Goal: Ask a question

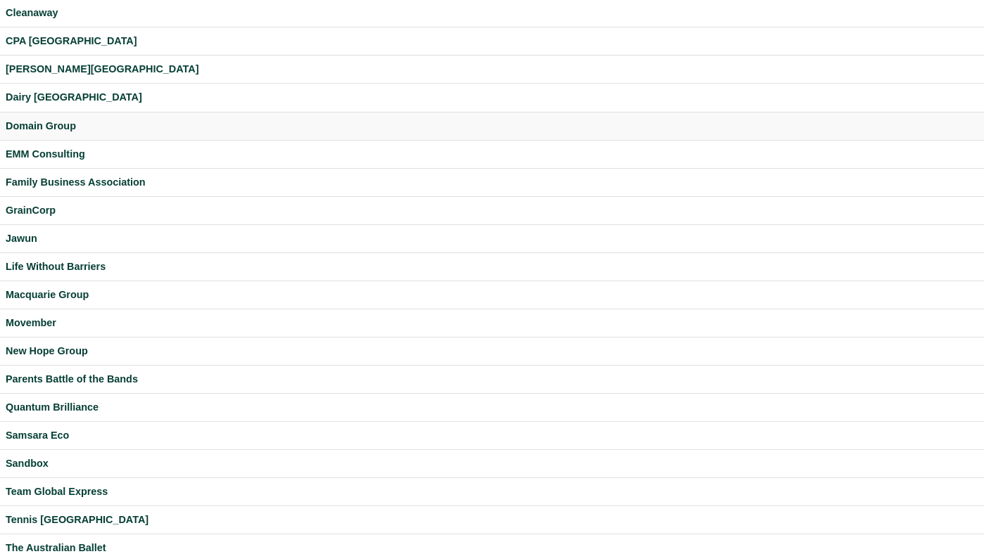
scroll to position [371, 0]
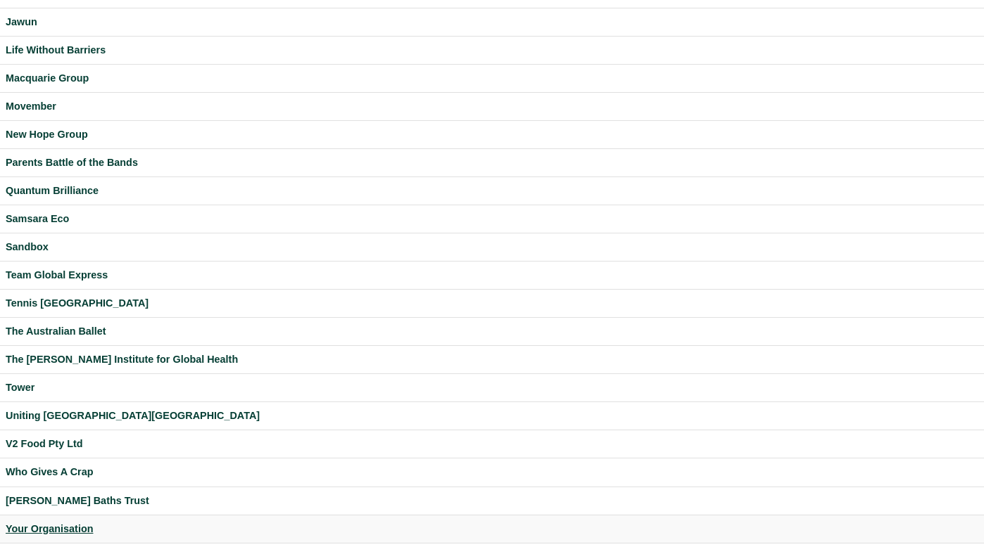
click at [54, 524] on div "Your Organisation" at bounding box center [492, 529] width 972 height 16
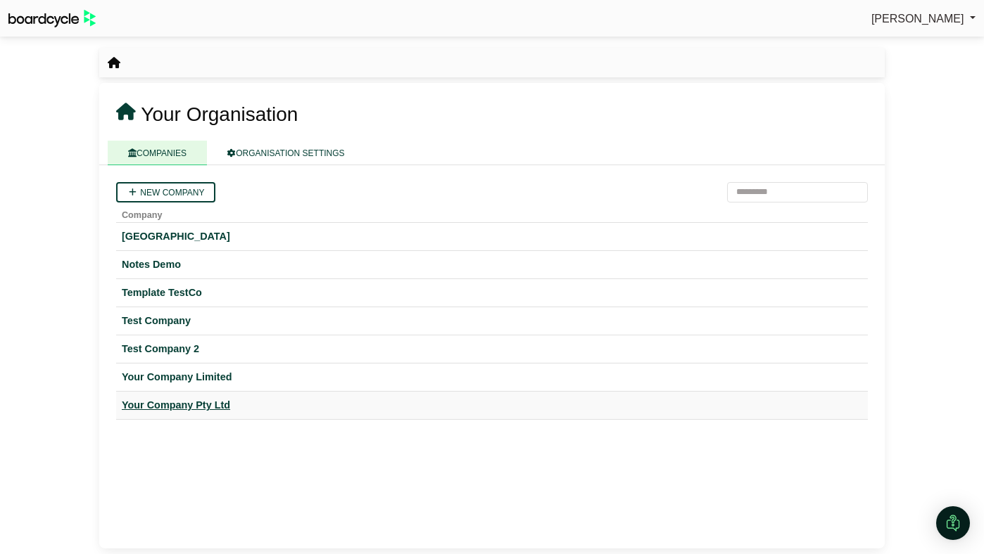
click at [198, 403] on div "Your Company Pty Ltd" at bounding box center [492, 406] width 740 height 16
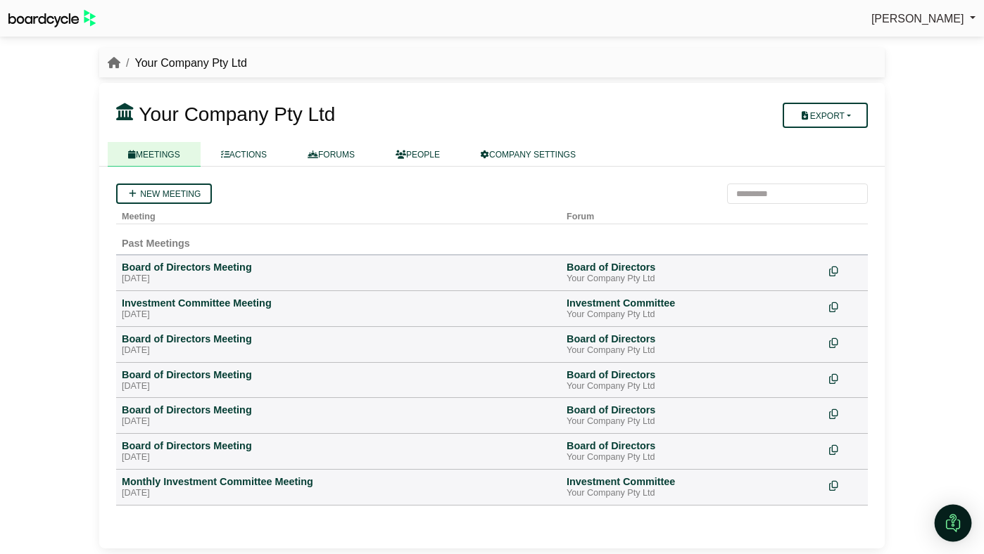
click at [950, 519] on img "Open Intercom Messenger" at bounding box center [953, 523] width 18 height 18
click at [951, 530] on icon "Open Intercom Messenger" at bounding box center [950, 521] width 23 height 23
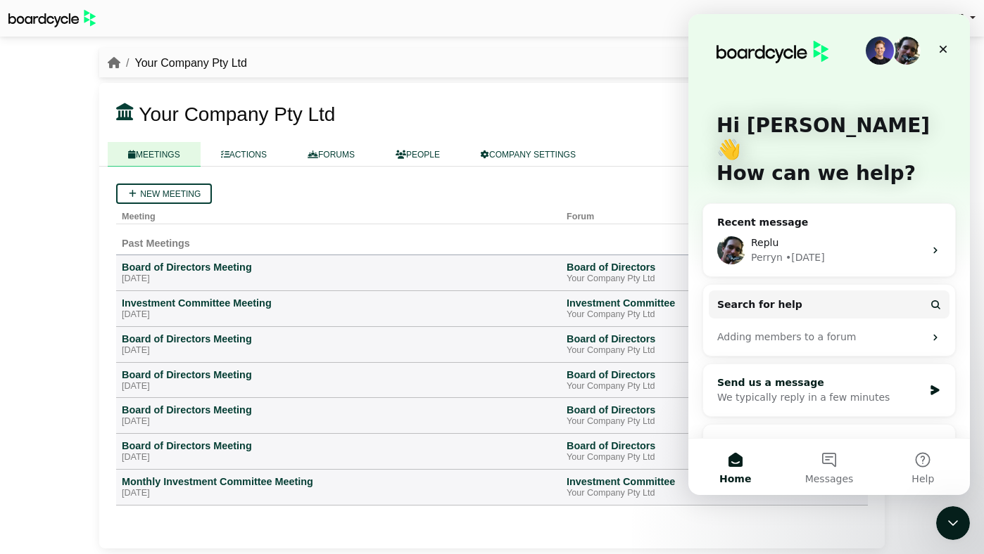
click at [903, 391] on div "We typically reply in a few minutes" at bounding box center [820, 398] width 206 height 15
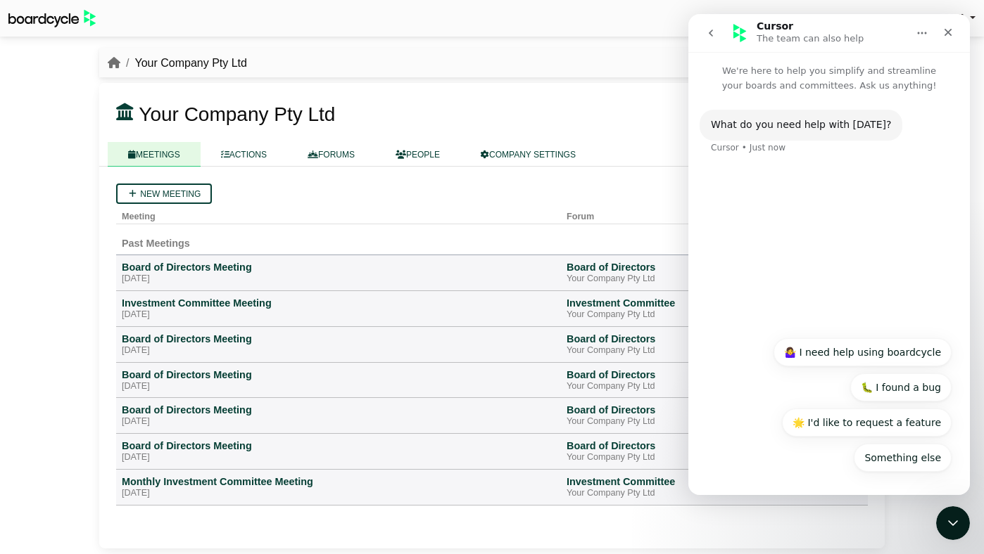
click at [756, 220] on div "What do you need help with today? Cursor • Just now" at bounding box center [828, 211] width 281 height 236
click at [868, 359] on button "🤷‍♀️ I need help using boardcycle" at bounding box center [862, 352] width 178 height 28
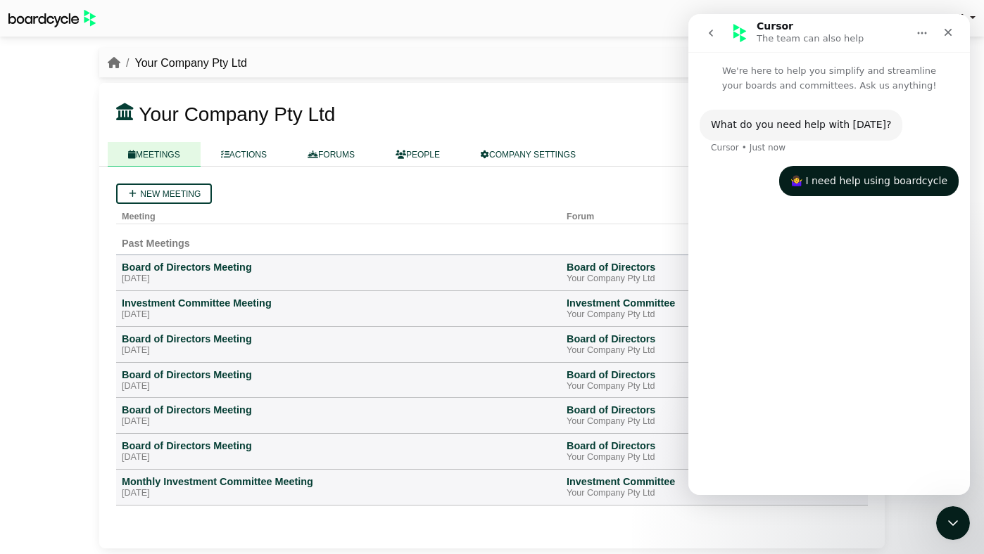
click at [778, 466] on div "What do you need help with today? Cursor • Just now 🤷‍♀️ I need help using boar…" at bounding box center [828, 288] width 281 height 391
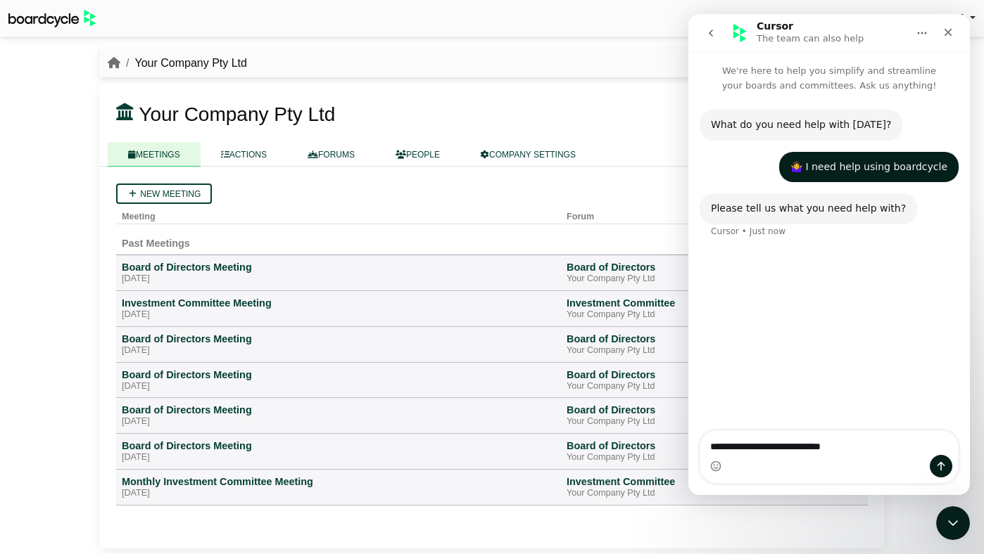
type textarea "**********"
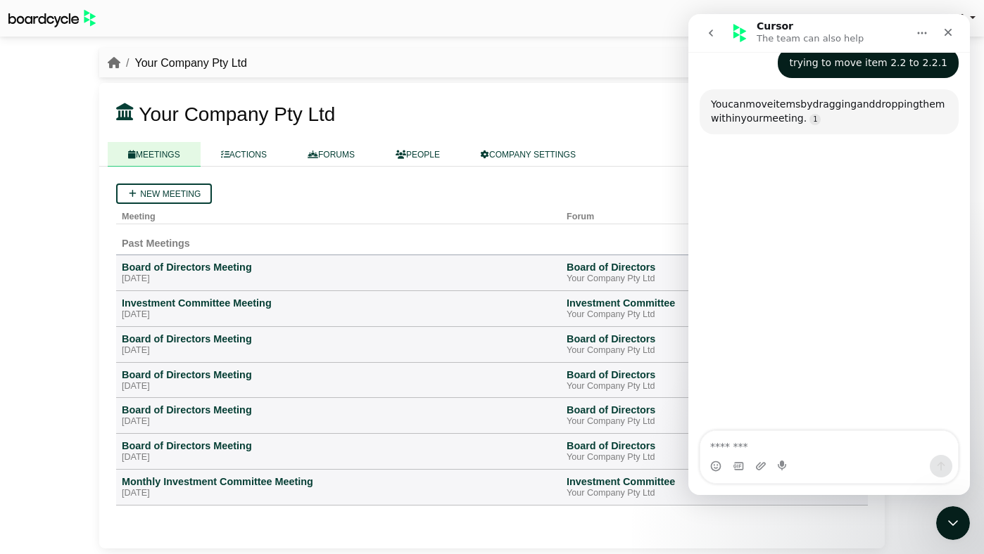
scroll to position [187, 0]
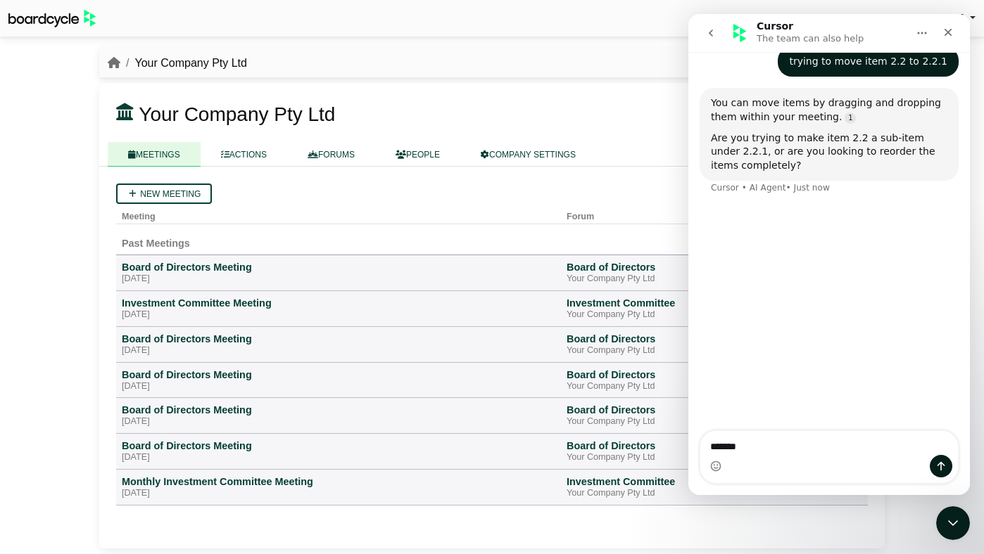
type textarea "********"
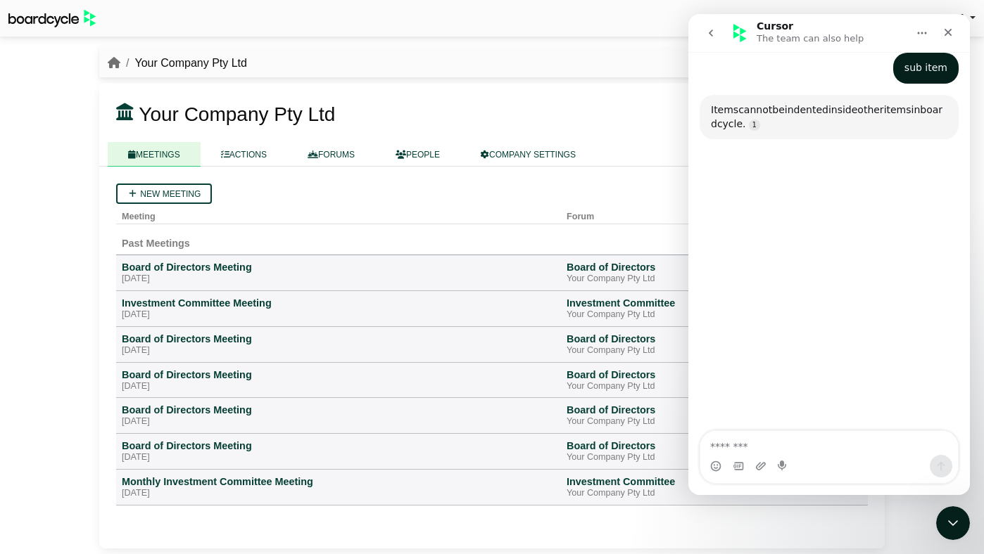
scroll to position [333, 0]
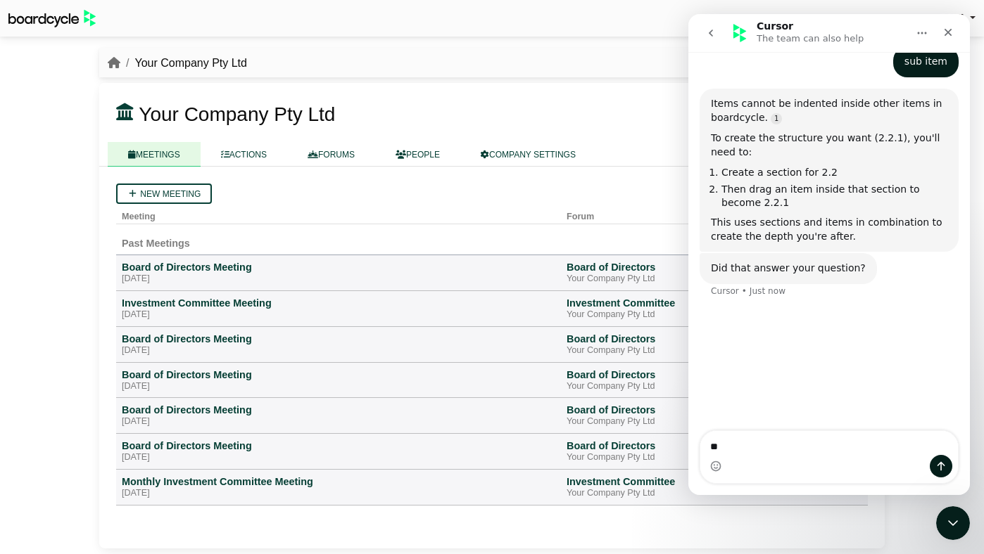
type textarea "***"
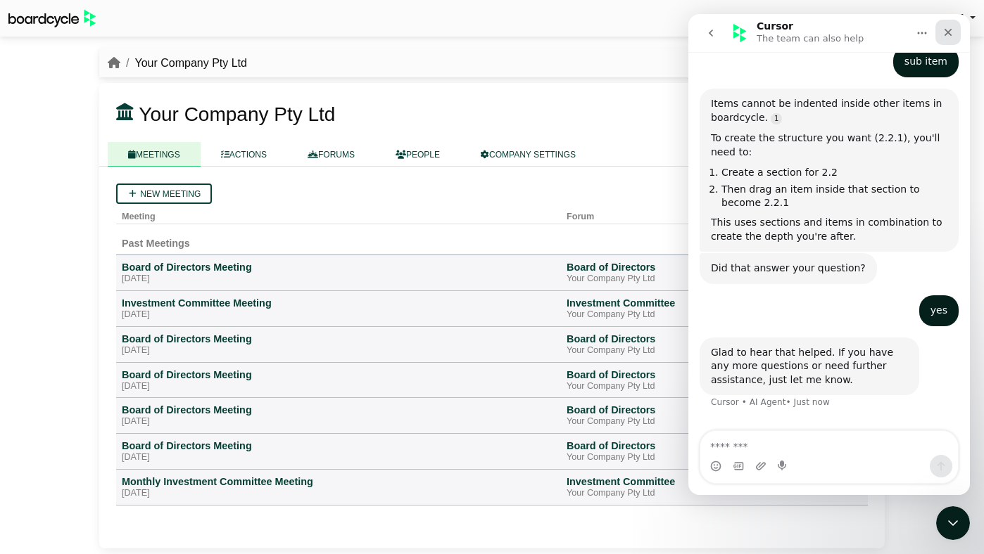
click at [944, 29] on icon "Close" at bounding box center [947, 32] width 11 height 11
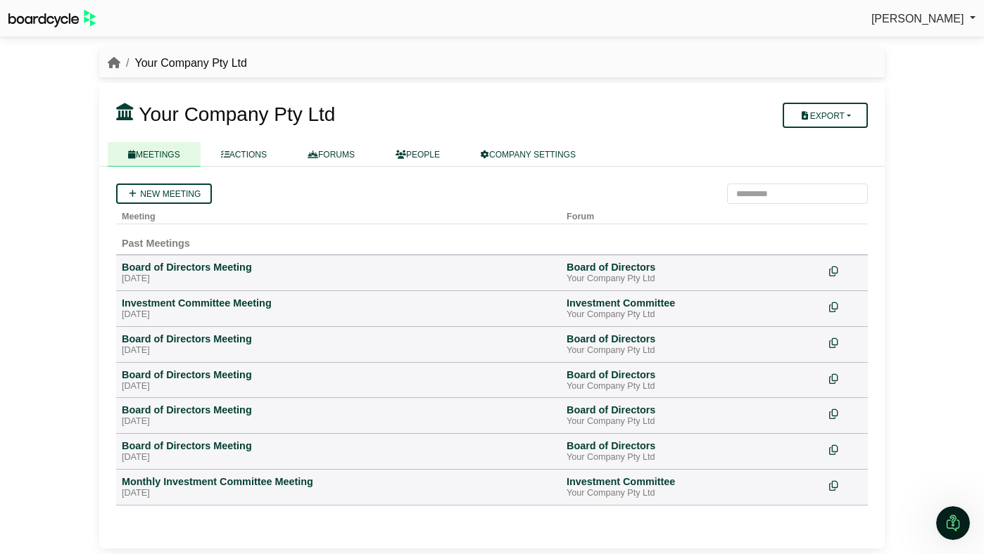
scroll to position [329, 0]
